Goal: Information Seeking & Learning: Learn about a topic

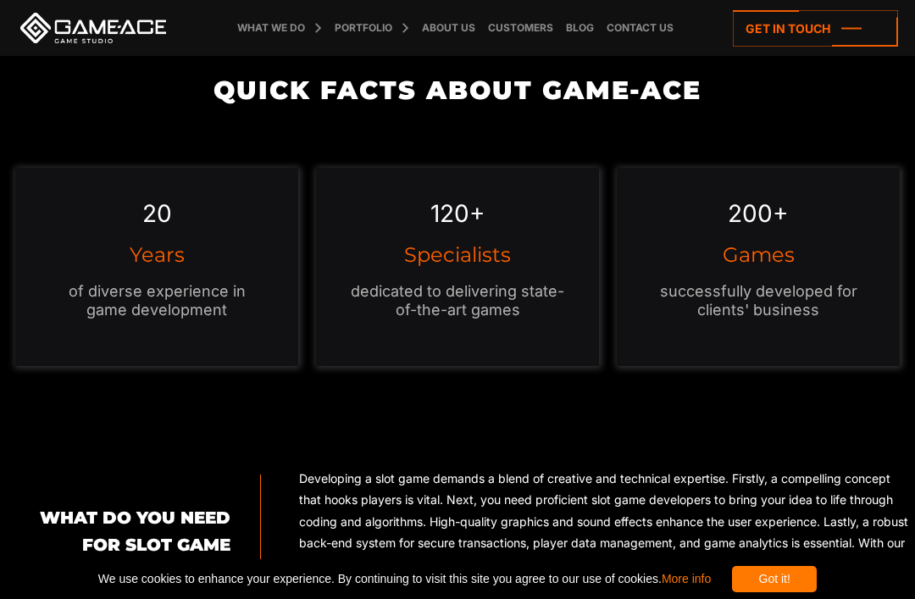
scroll to position [1538, 0]
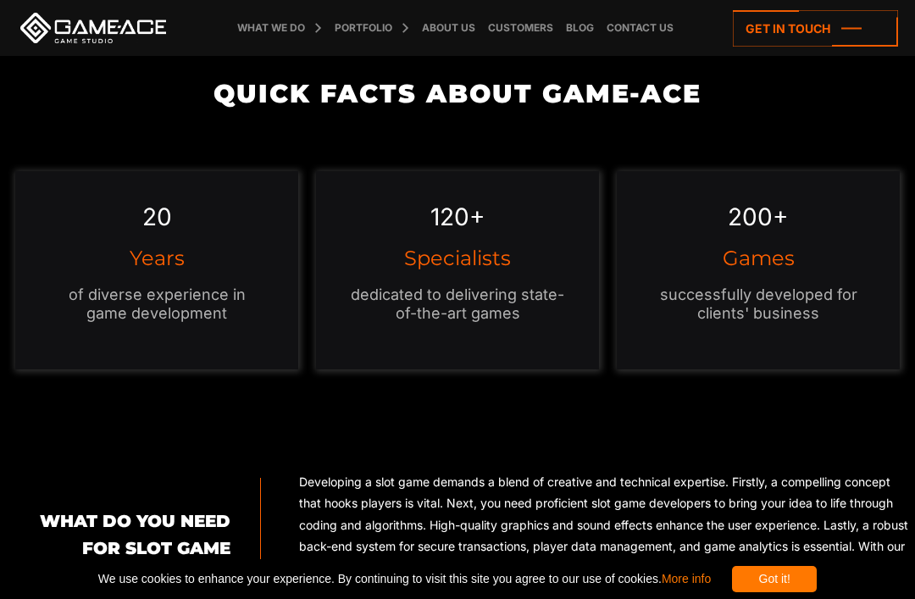
click at [759, 237] on div "200+ Games successfully developed for clients' business" at bounding box center [758, 270] width 282 height 198
click at [715, 262] on h3 "Games" at bounding box center [758, 258] width 214 height 20
click at [714, 260] on h3 "Games" at bounding box center [758, 258] width 214 height 20
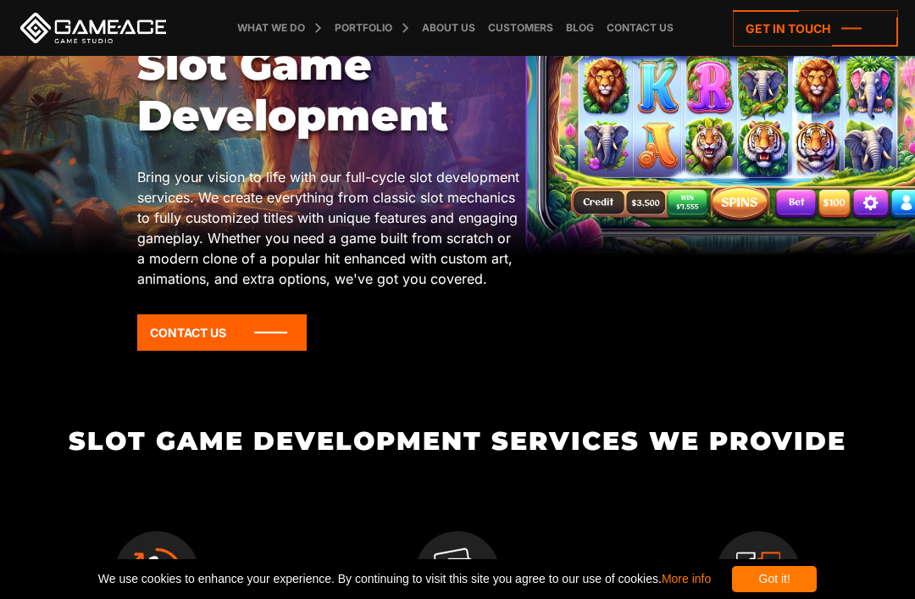
scroll to position [0, 0]
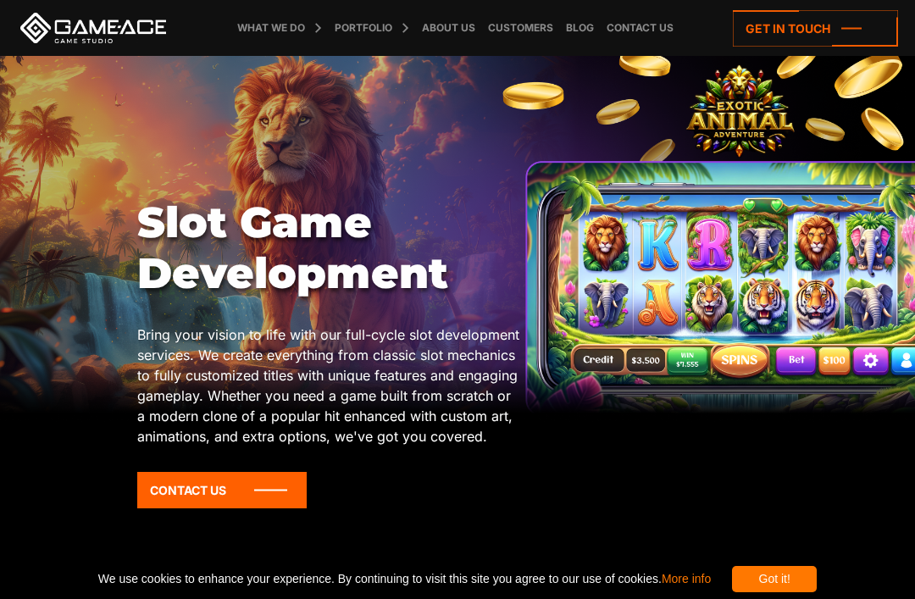
click at [75, 40] on link at bounding box center [93, 28] width 153 height 31
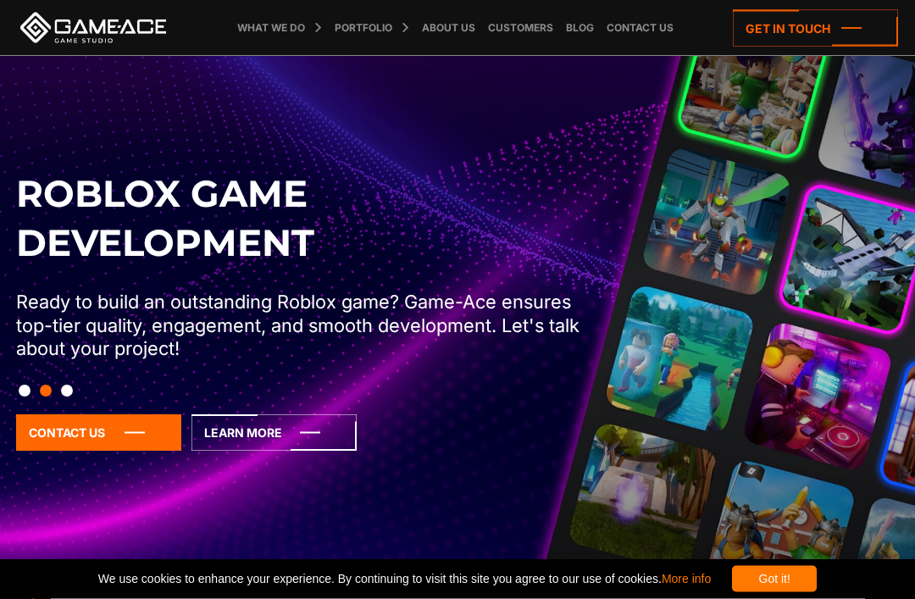
scroll to position [64, 0]
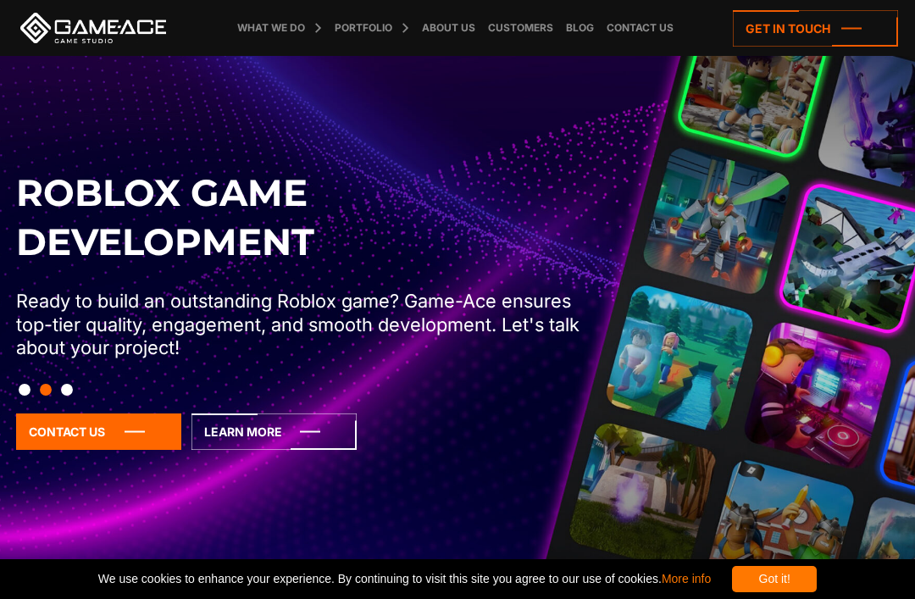
click at [312, 450] on icon at bounding box center [274, 432] width 165 height 36
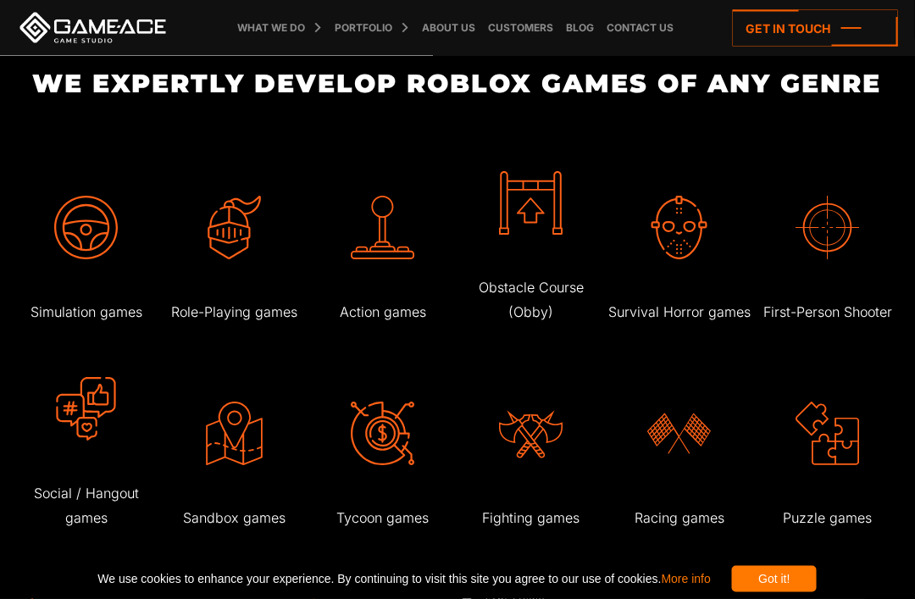
scroll to position [3118, 0]
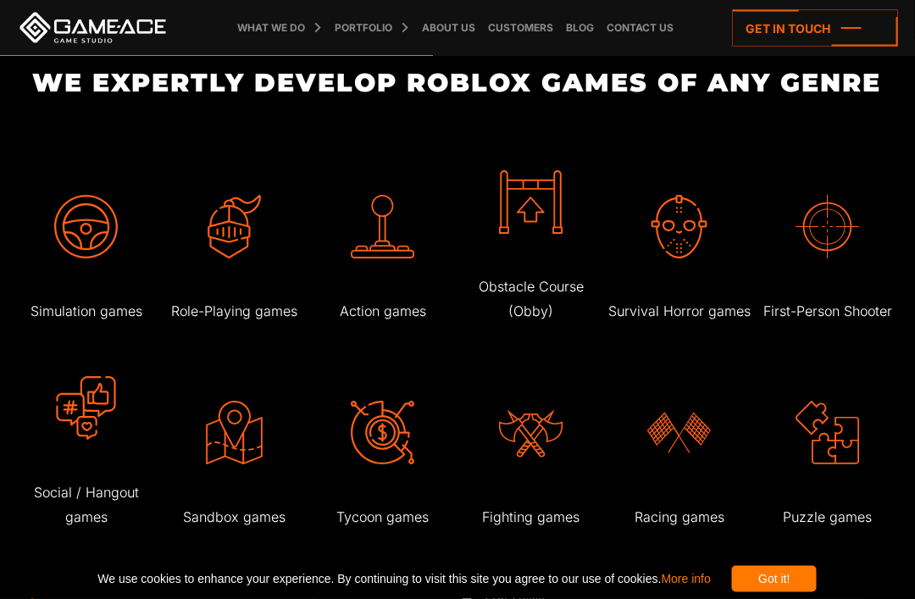
click at [76, 247] on img at bounding box center [87, 228] width 64 height 64
click at [92, 300] on p "Simulation games" at bounding box center [86, 312] width 144 height 25
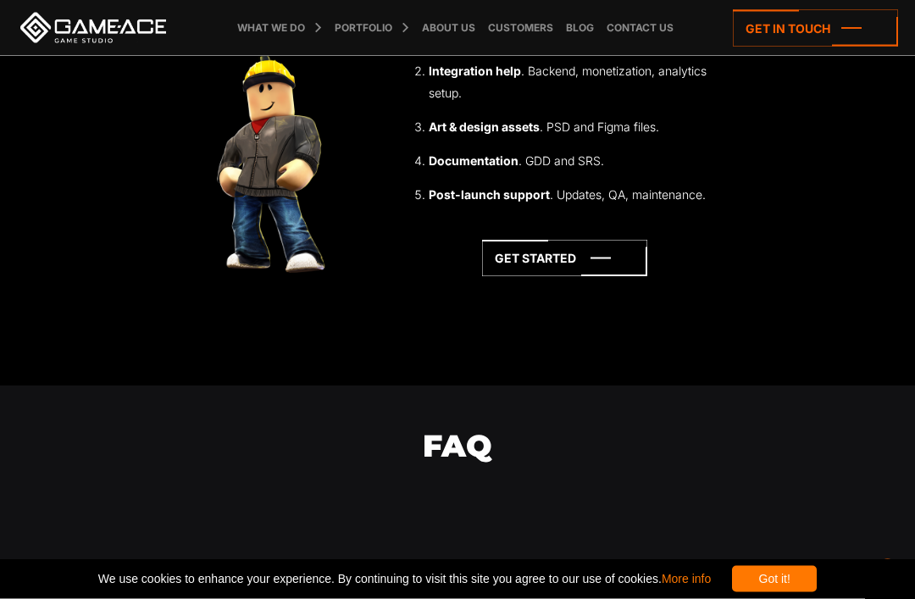
scroll to position [4971, 0]
click at [606, 240] on icon at bounding box center [564, 258] width 165 height 36
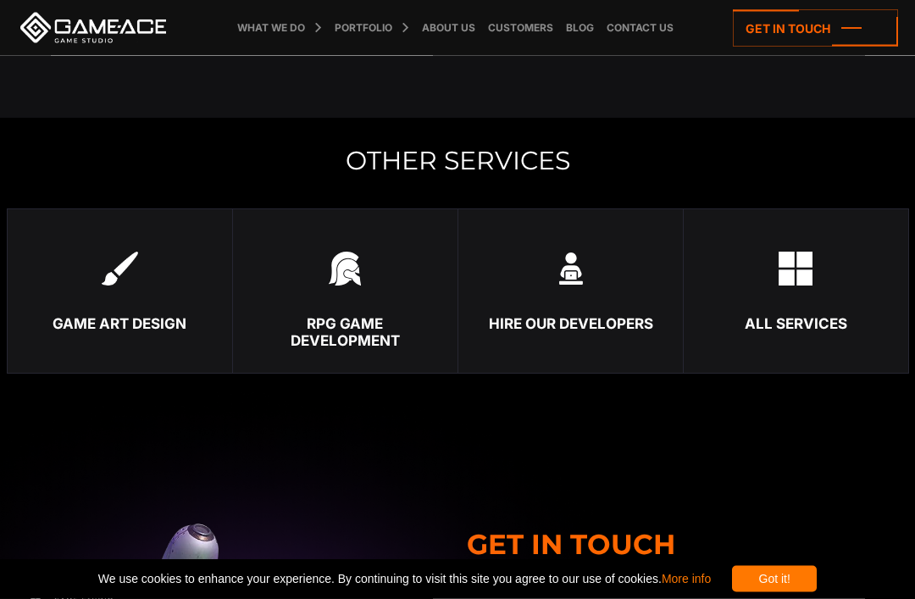
scroll to position [5735, 0]
click at [126, 277] on link "Game Art Design" at bounding box center [119, 290] width 225 height 165
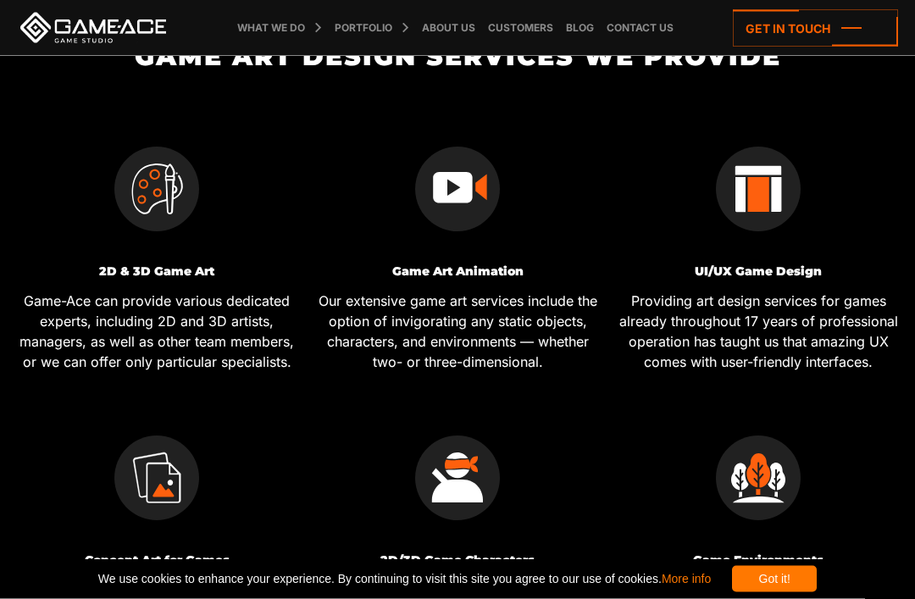
scroll to position [594, 0]
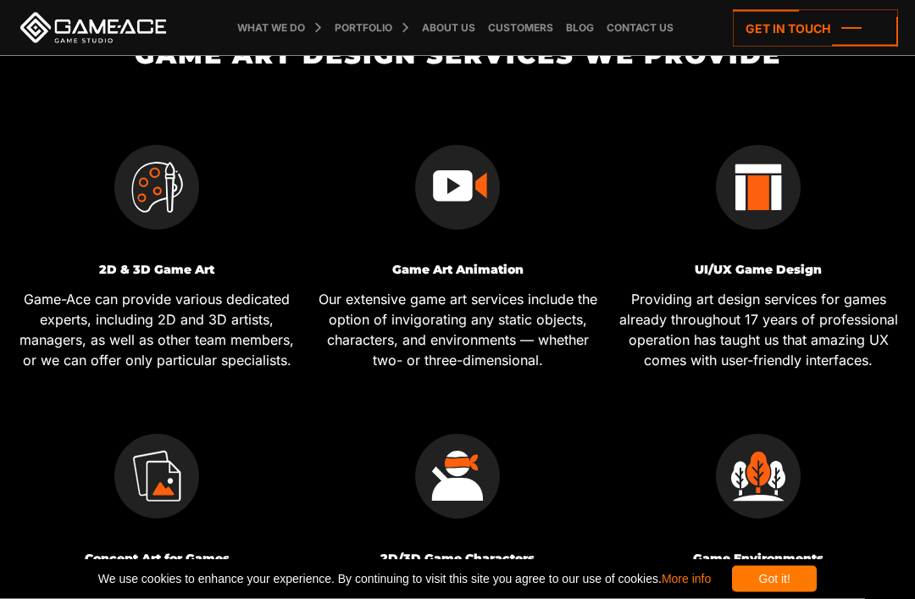
click at [149, 215] on img at bounding box center [156, 188] width 85 height 85
click at [147, 275] on h3 "2D & 3D Game Art" at bounding box center [157, 270] width 289 height 13
click at [127, 179] on img at bounding box center [156, 188] width 85 height 85
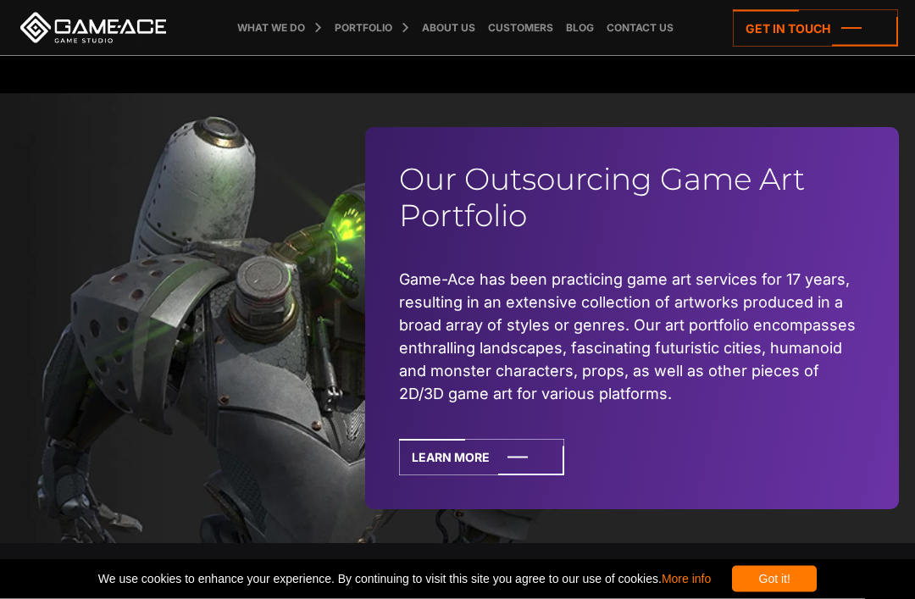
scroll to position [4406, 0]
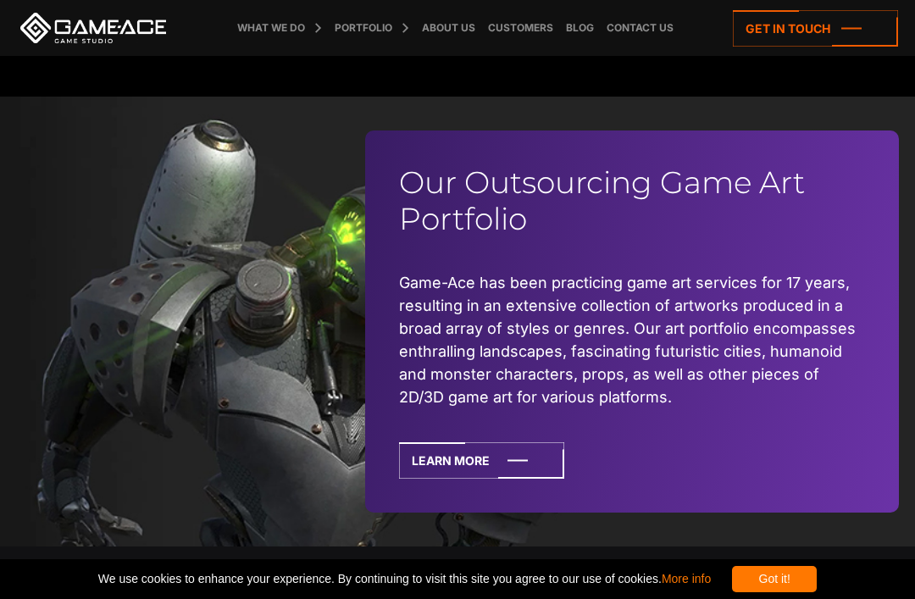
click at [468, 442] on icon at bounding box center [481, 460] width 165 height 36
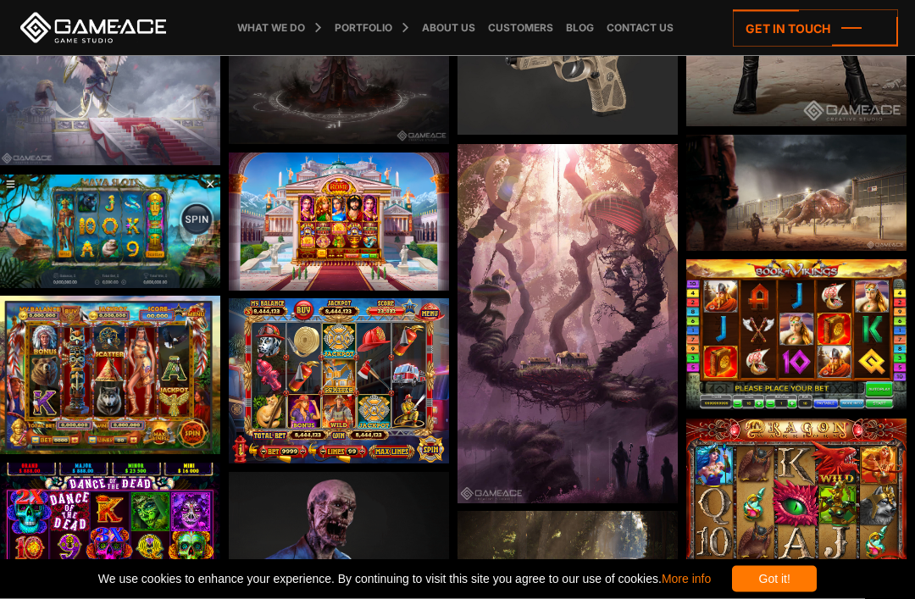
scroll to position [3587, 0]
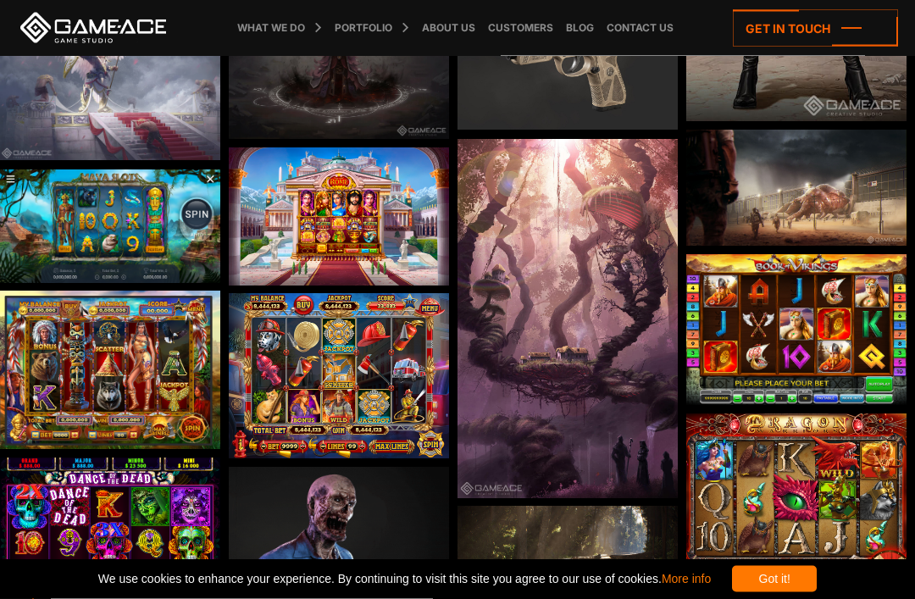
click at [118, 234] on img at bounding box center [110, 227] width 220 height 114
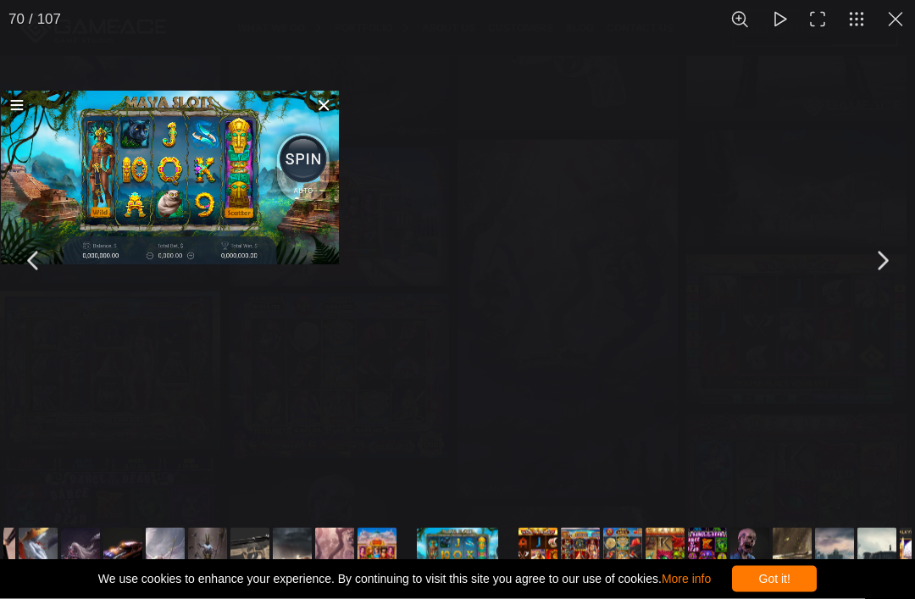
scroll to position [3588, 0]
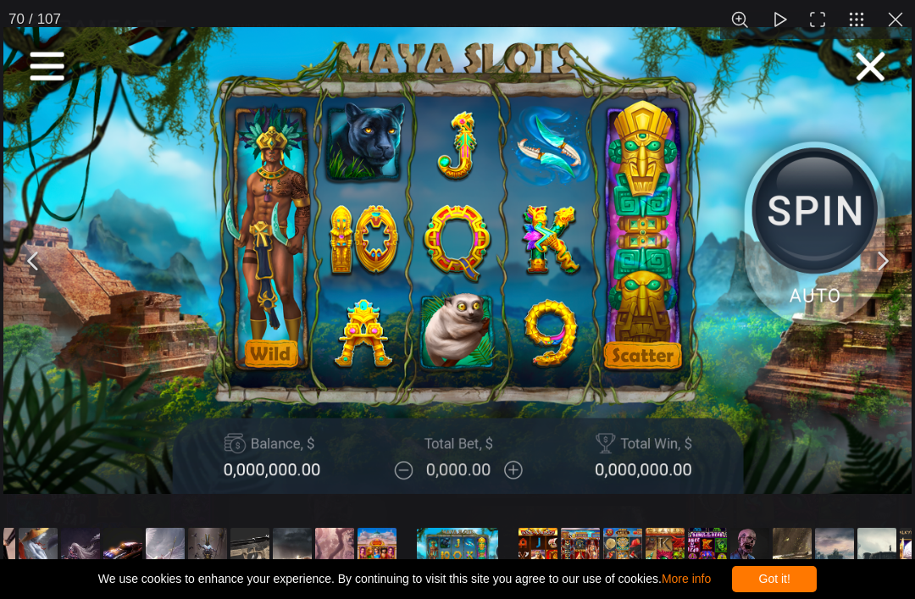
click at [876, 105] on img "You can close this modal content with the ESC key" at bounding box center [457, 260] width 909 height 467
click at [868, 98] on img "You can close this modal content with the ESC key" at bounding box center [457, 260] width 909 height 467
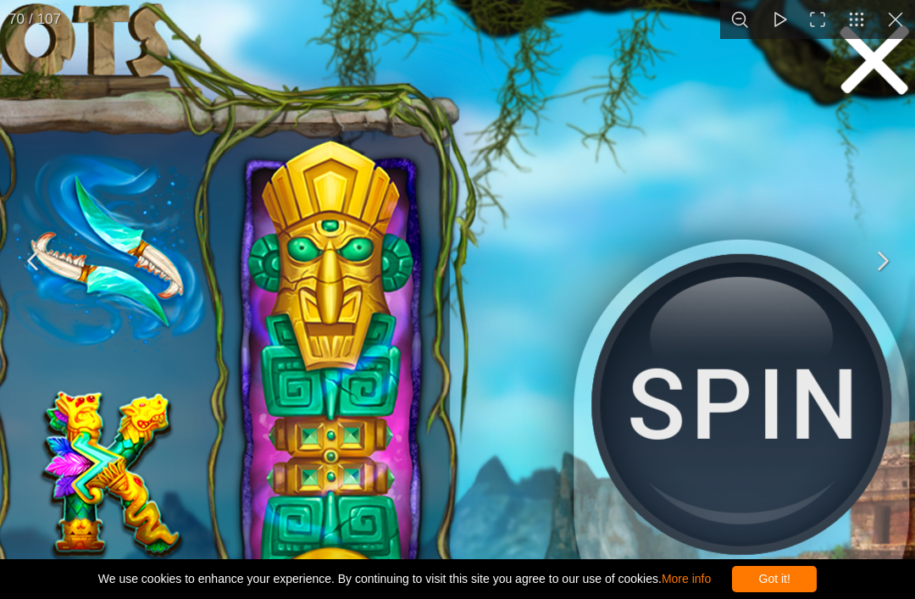
click at [891, 28] on button "You can close this modal content with the ESC key" at bounding box center [895, 19] width 39 height 39
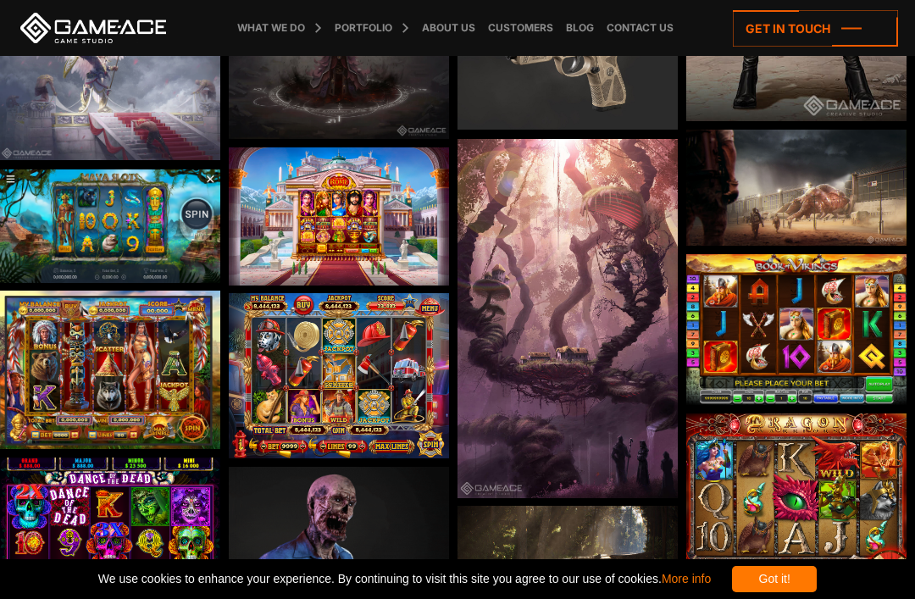
click at [104, 351] on img at bounding box center [110, 370] width 220 height 158
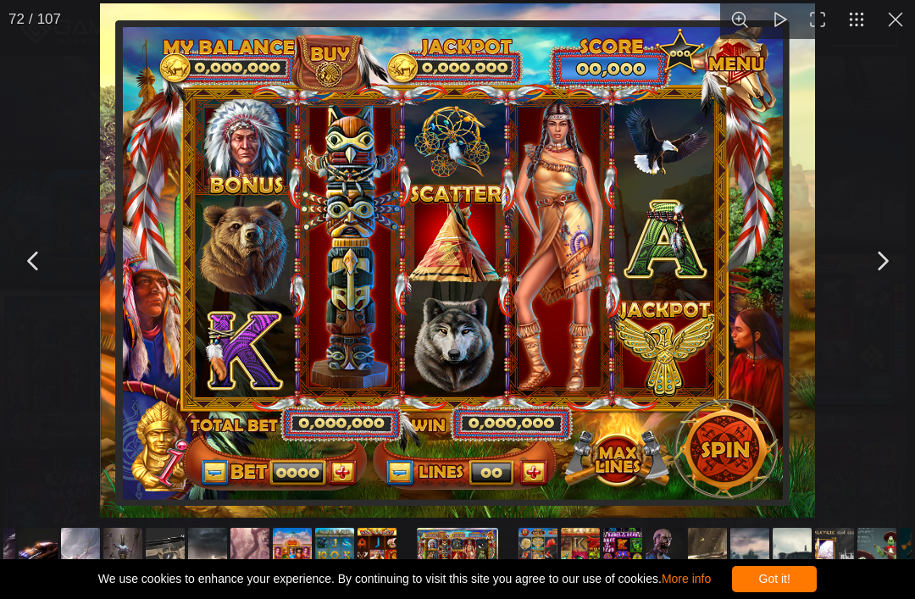
click at [904, 20] on button "You can close this modal content with the ESC key" at bounding box center [895, 19] width 39 height 39
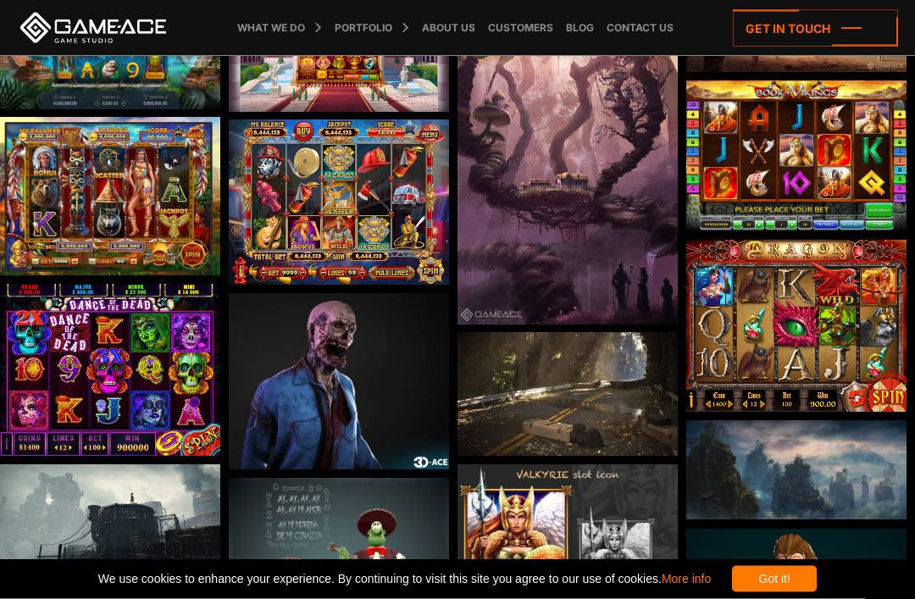
scroll to position [3766, 0]
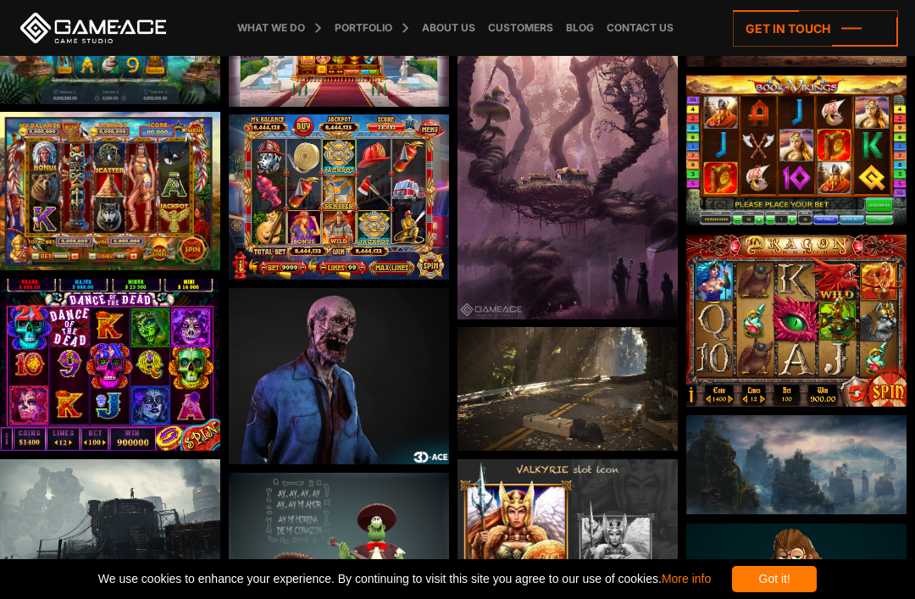
click at [99, 352] on img at bounding box center [110, 365] width 220 height 172
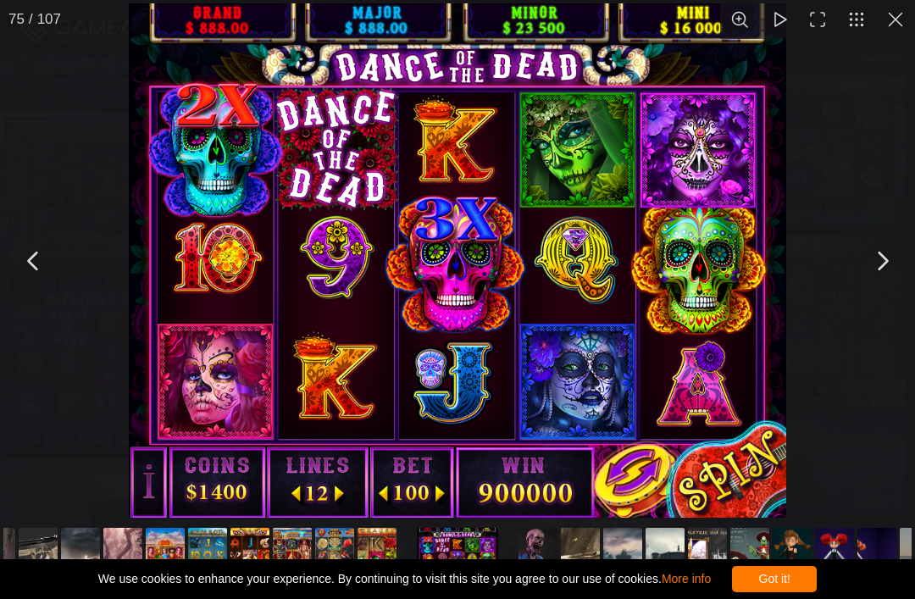
click at [906, 23] on button "You can close this modal content with the ESC key" at bounding box center [895, 19] width 39 height 39
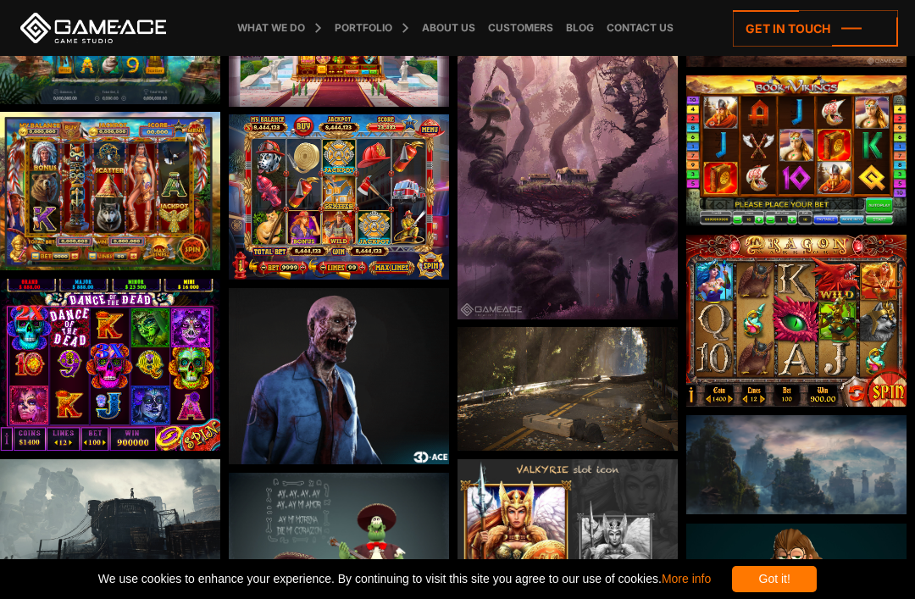
click at [121, 347] on img at bounding box center [110, 365] width 220 height 172
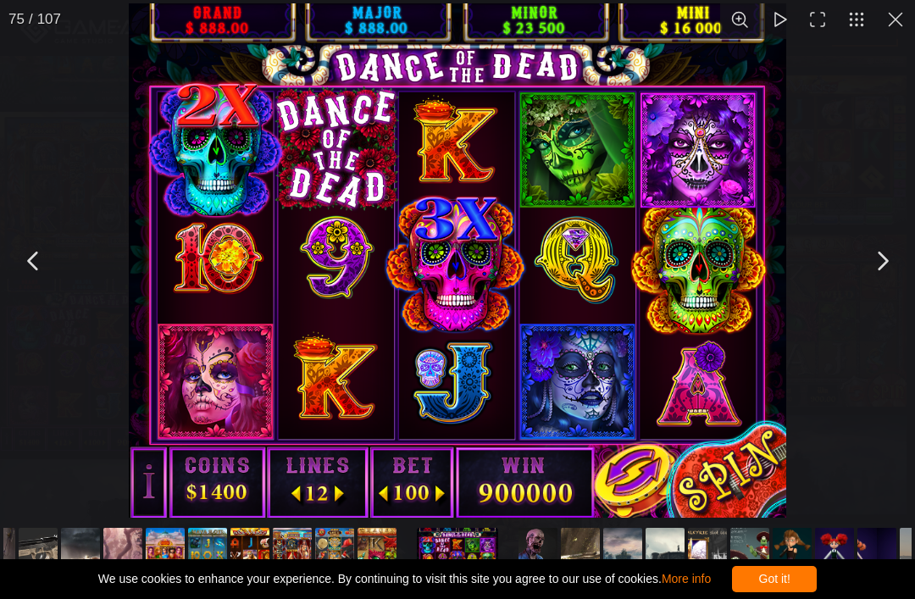
click at [903, 25] on button "You can close this modal content with the ESC key" at bounding box center [895, 19] width 39 height 39
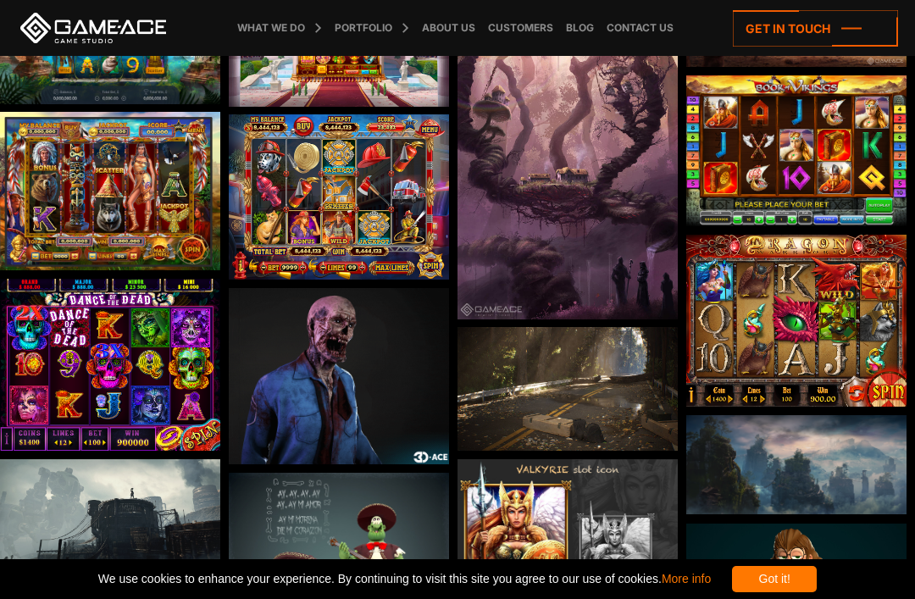
click at [778, 293] on img at bounding box center [797, 321] width 220 height 172
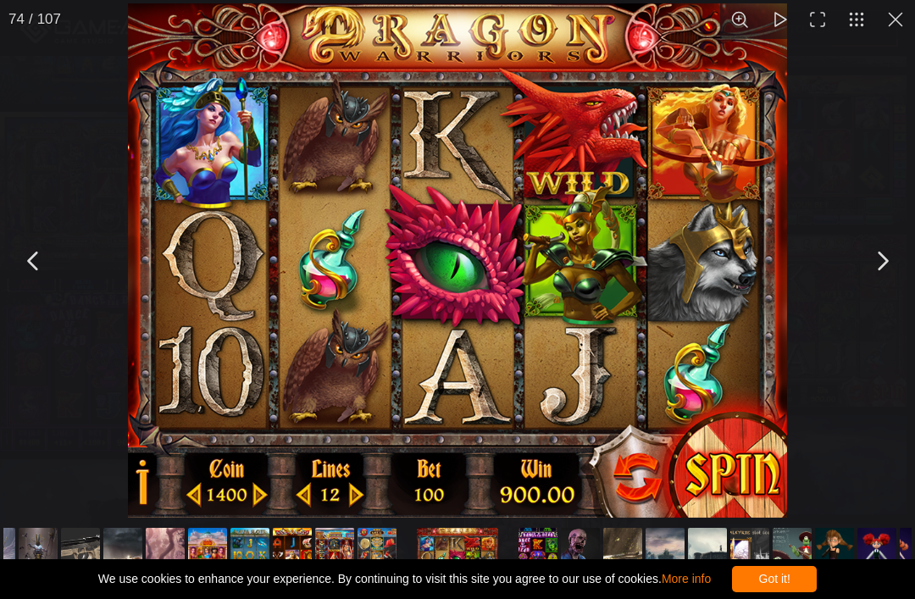
click at [902, 16] on button "You can close this modal content with the ESC key" at bounding box center [895, 19] width 39 height 39
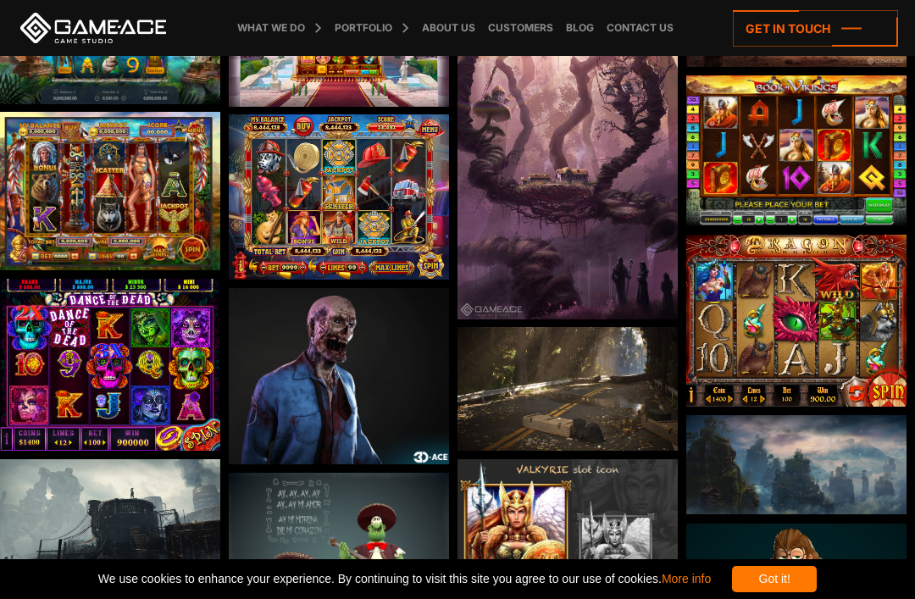
click at [822, 127] on img at bounding box center [797, 150] width 220 height 151
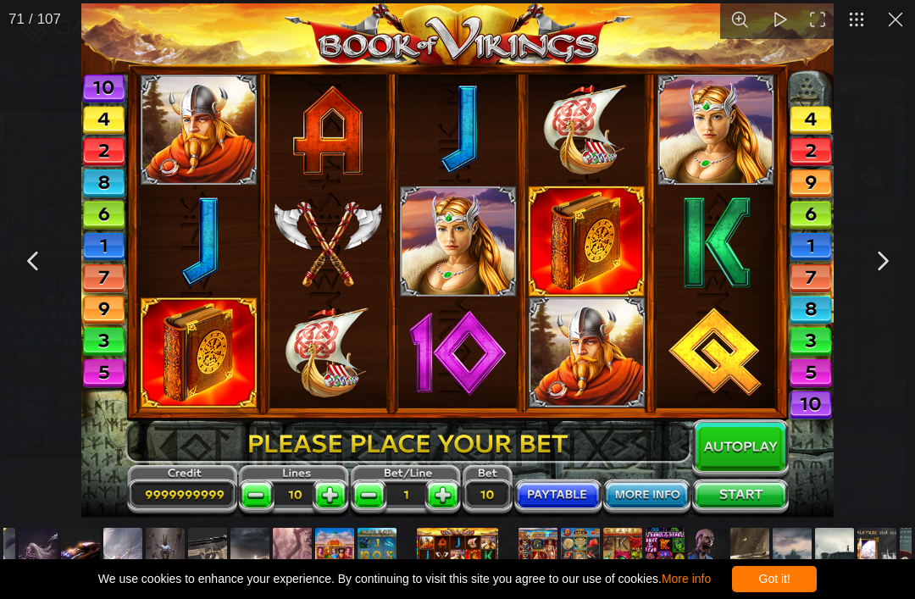
click at [905, 19] on button "You can close this modal content with the ESC key" at bounding box center [895, 19] width 39 height 39
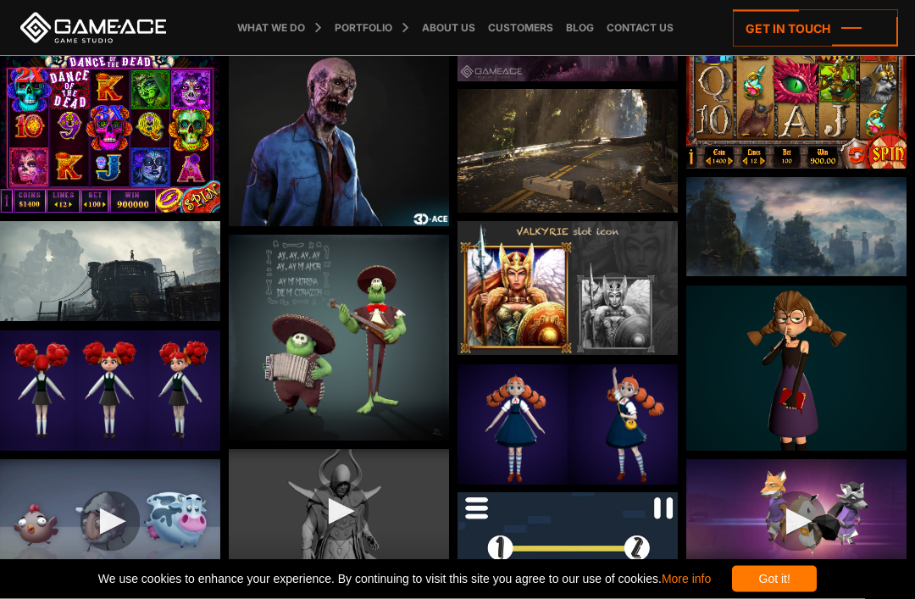
scroll to position [4005, 0]
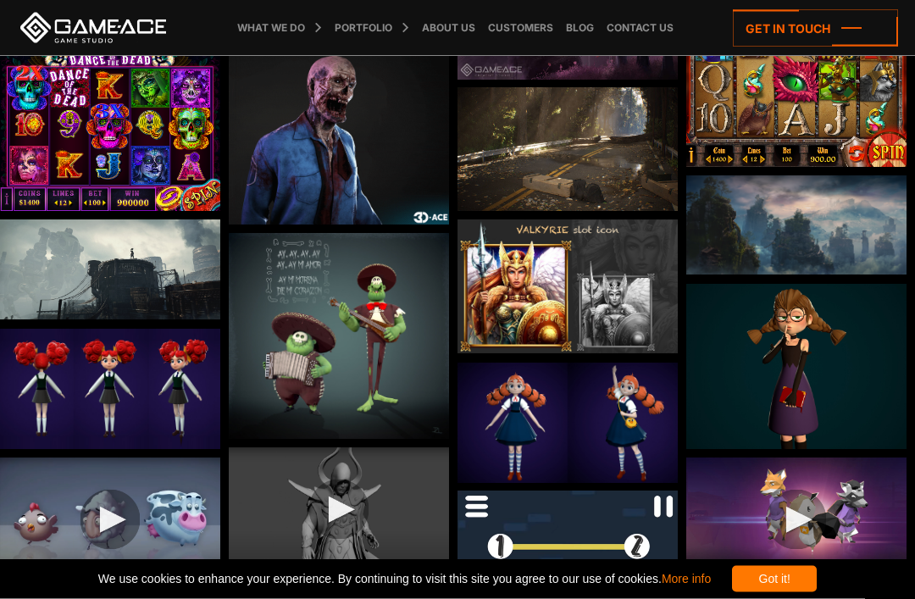
click at [292, 313] on img at bounding box center [339, 337] width 220 height 206
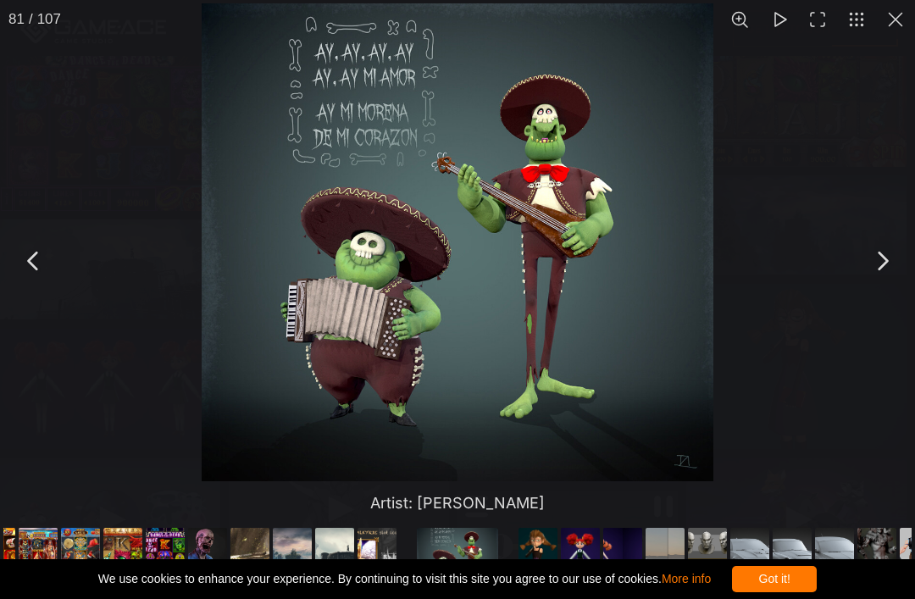
click at [905, 24] on button "You can close this modal content with the ESC key" at bounding box center [895, 19] width 39 height 39
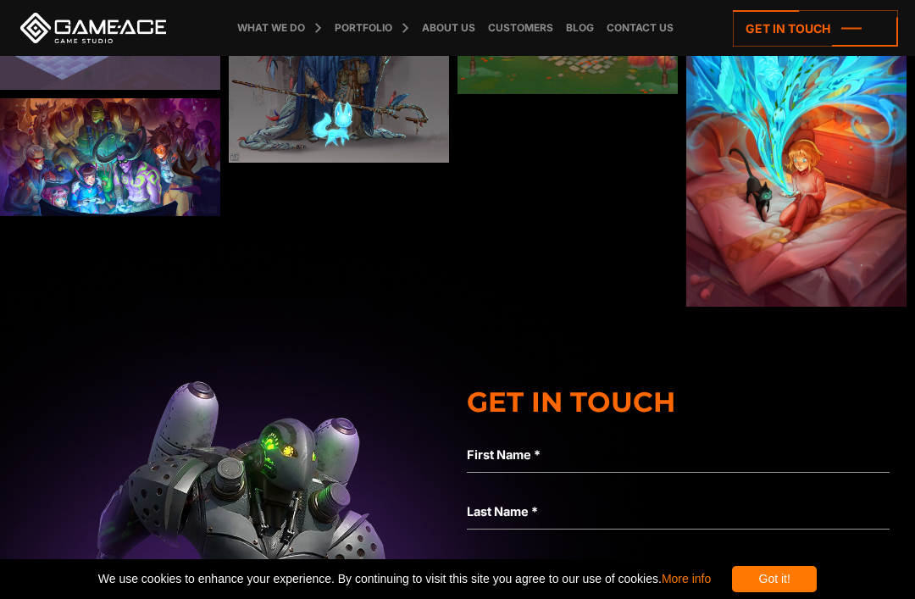
scroll to position [5387, 0]
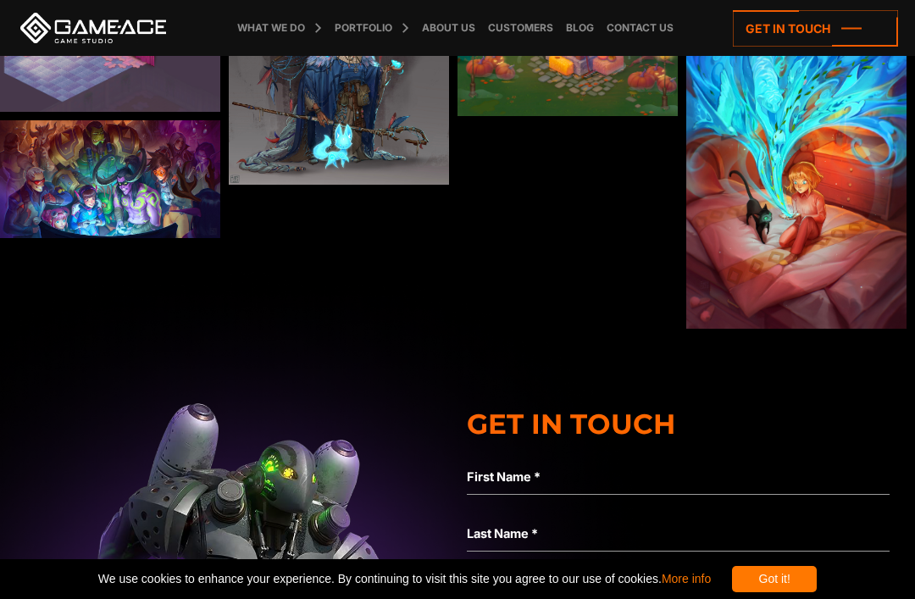
click at [844, 283] on img at bounding box center [797, 176] width 220 height 303
